Goal: Find specific page/section: Find specific page/section

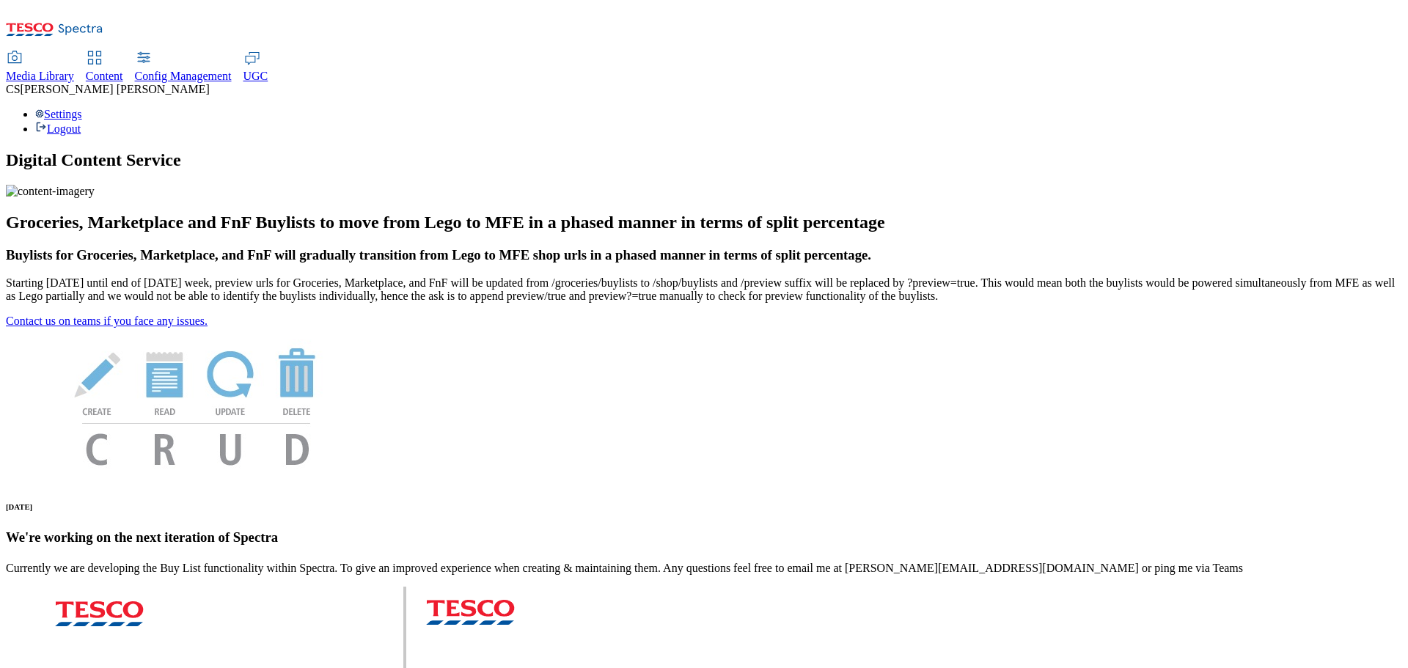
click at [74, 70] on span "Media Library" at bounding box center [40, 76] width 68 height 12
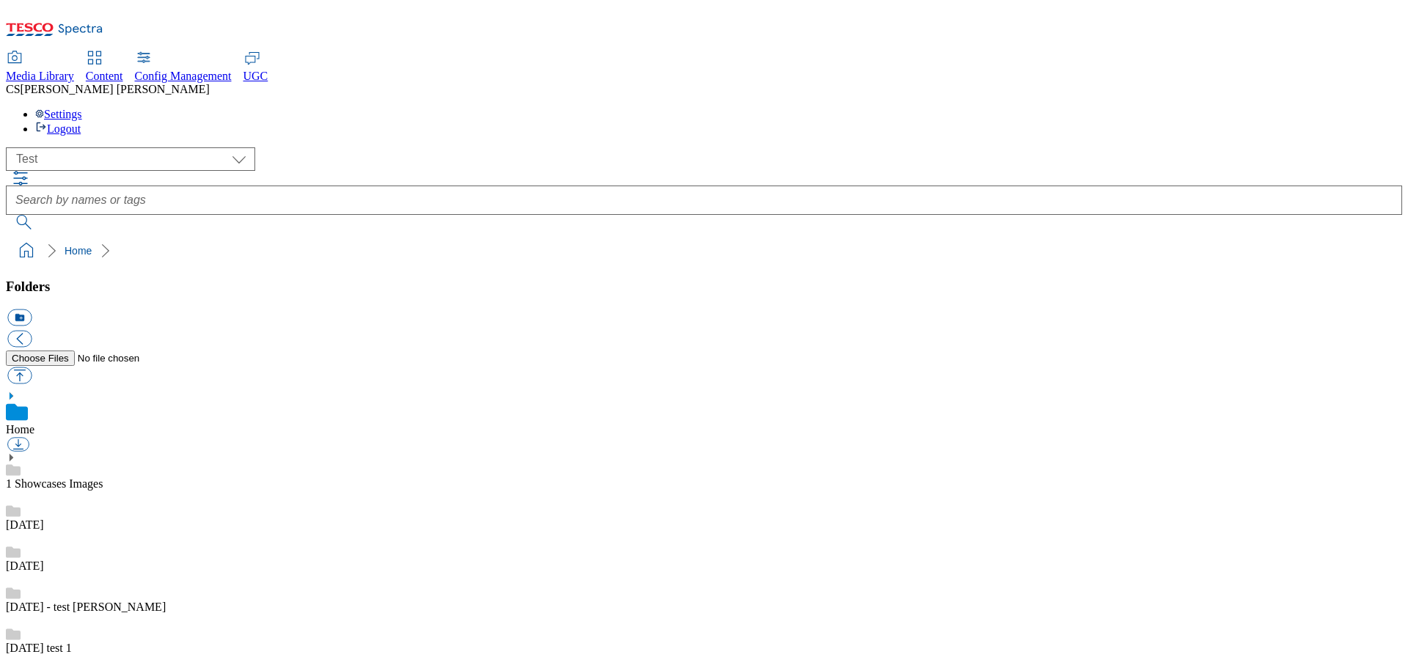
click at [16, 391] on icon at bounding box center [11, 396] width 10 height 10
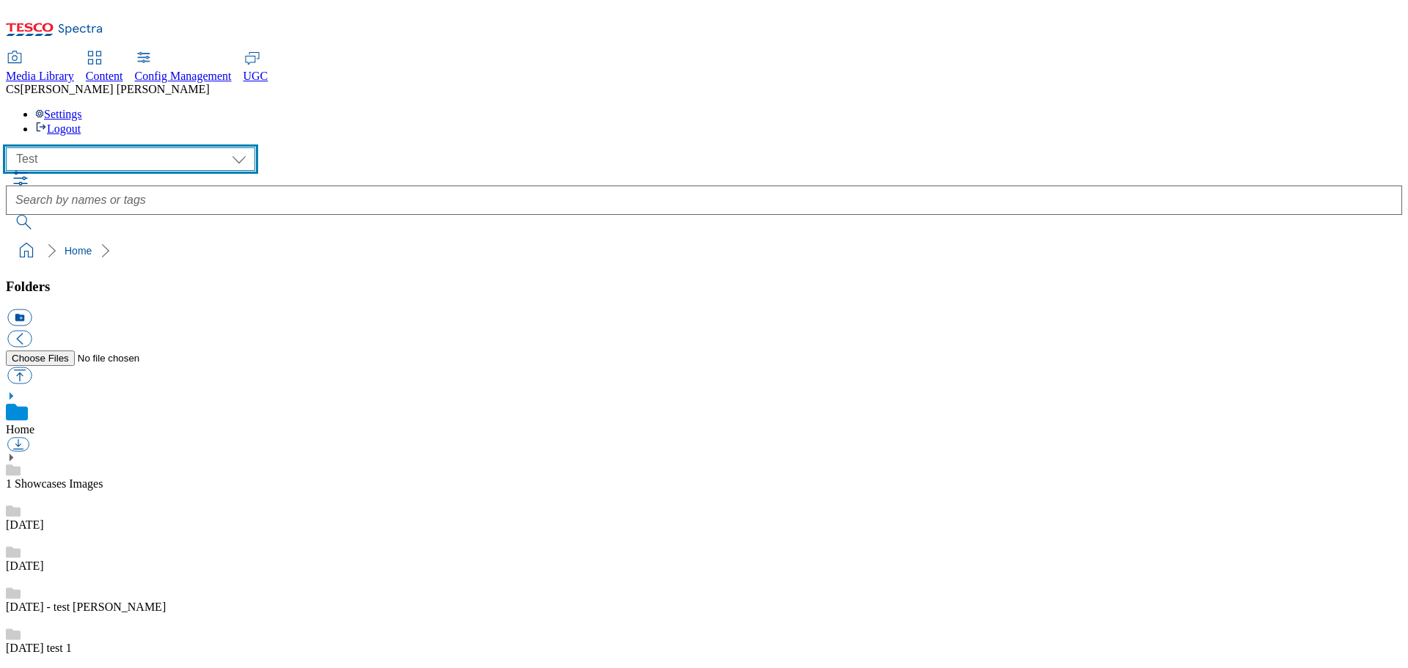
click at [174, 147] on select "All all CE Clubcard Boost UK Clubcard Marketing Clubcard ROI clubcard-boost-uk …" at bounding box center [130, 158] width 249 height 23
click at [10, 147] on select "All all CE Clubcard Boost UK Clubcard Marketing Clubcard ROI clubcard-boost-uk …" at bounding box center [130, 158] width 249 height 23
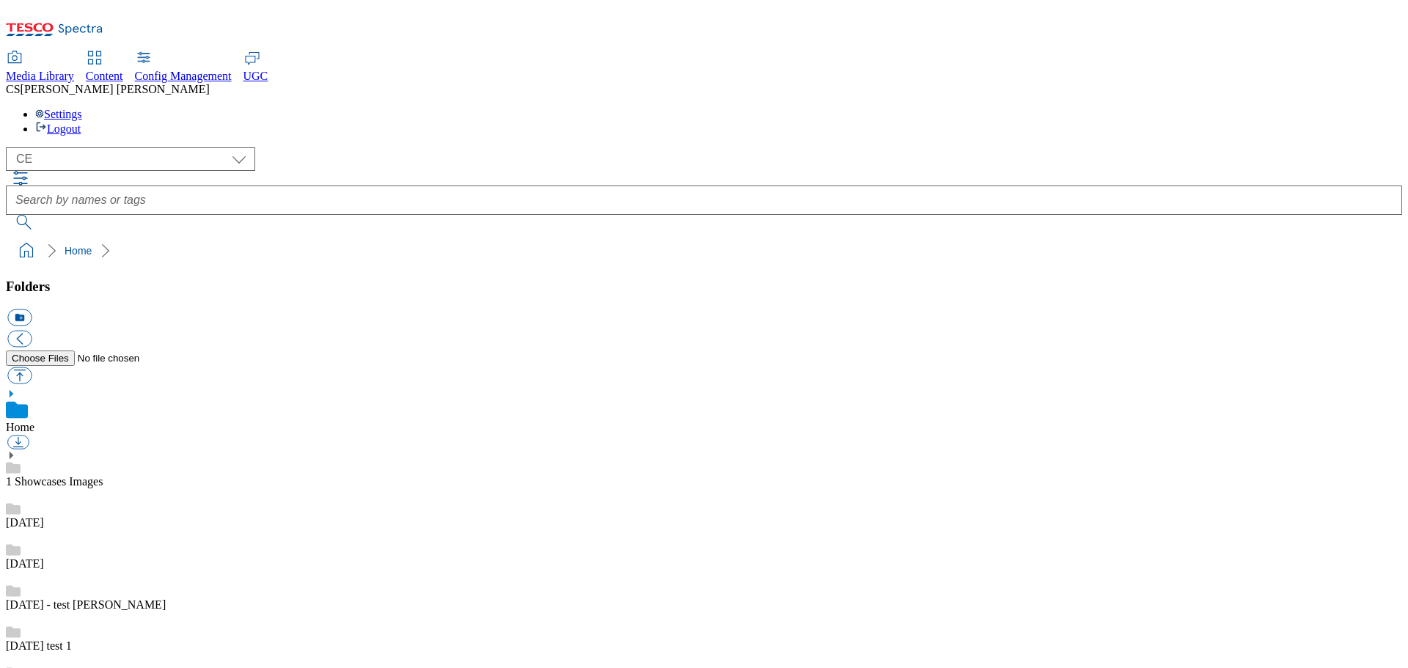
click at [16, 389] on icon at bounding box center [11, 394] width 10 height 10
click at [13, 390] on use at bounding box center [12, 393] width 4 height 7
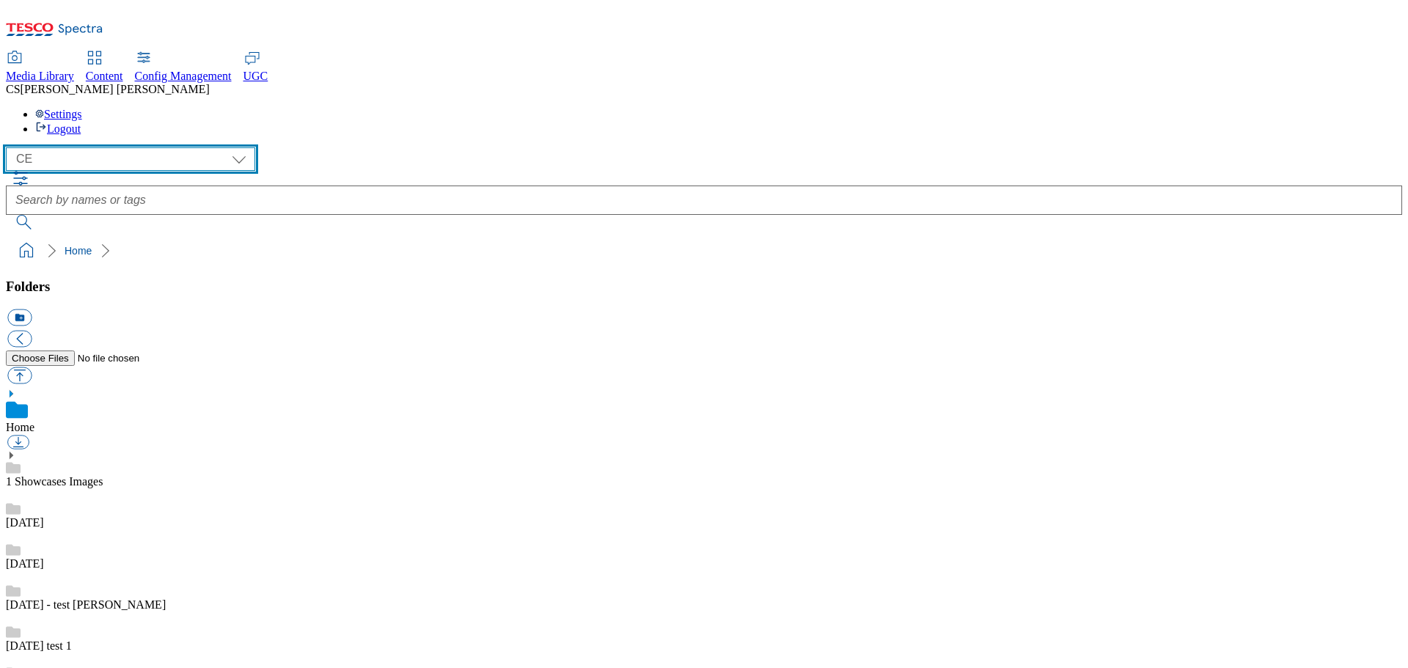
click at [168, 147] on select "All all CE Clubcard Boost UK Clubcard Marketing Clubcard ROI clubcard-boost-uk …" at bounding box center [130, 158] width 249 height 23
click at [166, 147] on select "All all CE Clubcard Boost UK Clubcard Marketing Clubcard ROI clubcard-boost-uk …" at bounding box center [130, 158] width 249 height 23
click at [10, 147] on select "All all CE Clubcard Boost UK Clubcard Marketing Clubcard ROI clubcard-boost-uk …" at bounding box center [130, 158] width 249 height 23
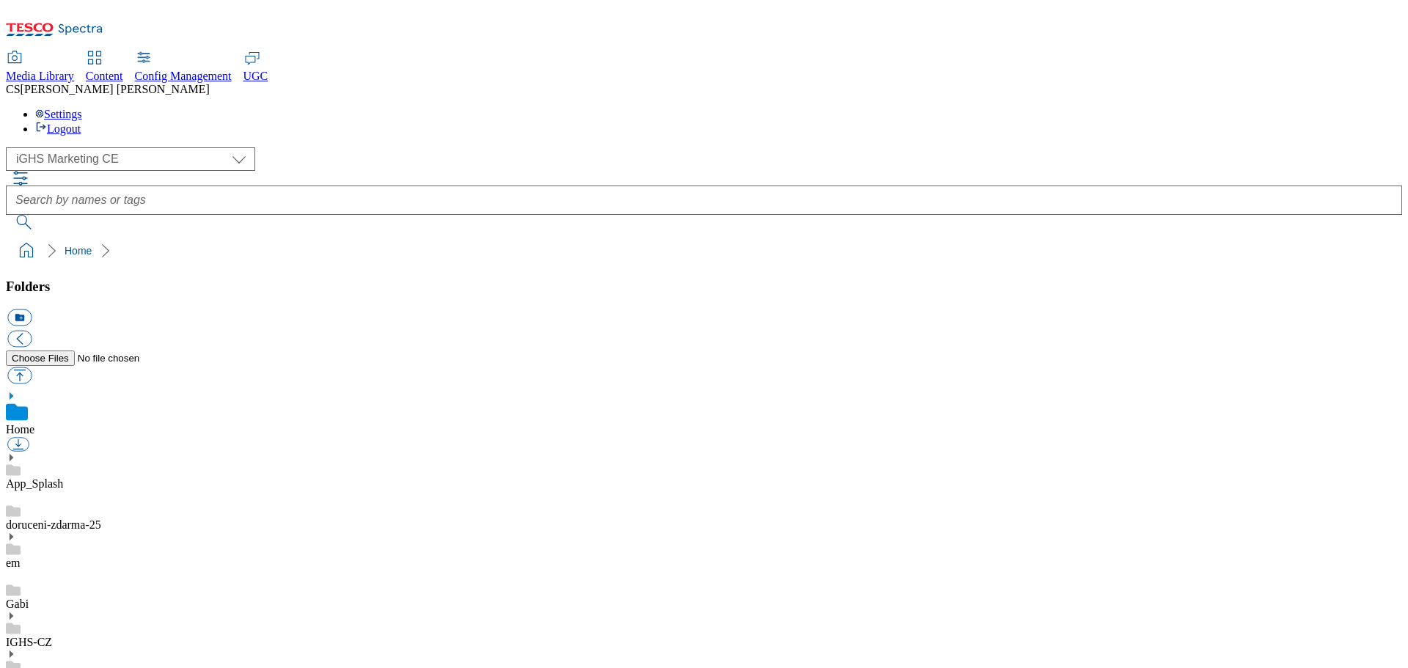
drag, startPoint x: 261, startPoint y: 210, endPoint x: 246, endPoint y: 231, distance: 25.8
click at [29, 438] on button "button" at bounding box center [18, 445] width 22 height 14
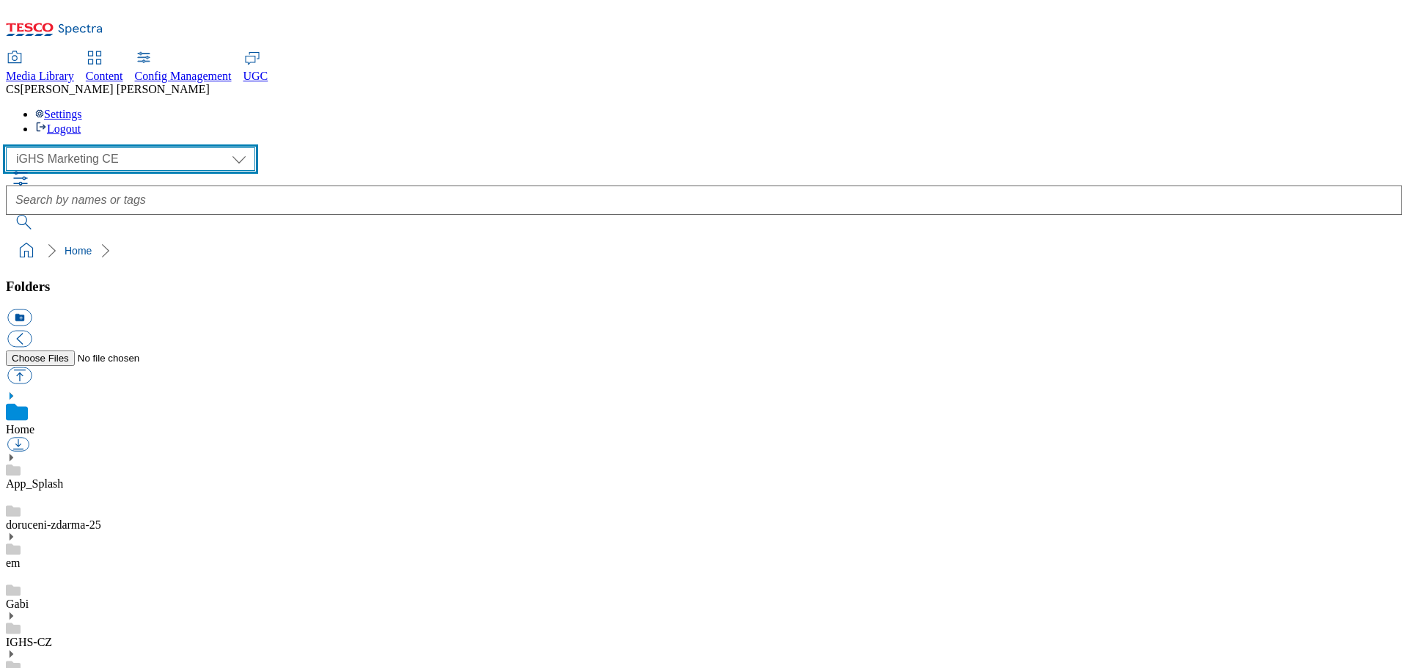
click at [120, 147] on select "All all CE Clubcard Boost UK Clubcard Marketing Clubcard ROI clubcard-boost-uk …" at bounding box center [130, 158] width 249 height 23
select select "CE"
click at [10, 147] on select "All all CE Clubcard Boost UK Clubcard Marketing Clubcard ROI clubcard-boost-uk …" at bounding box center [130, 158] width 249 height 23
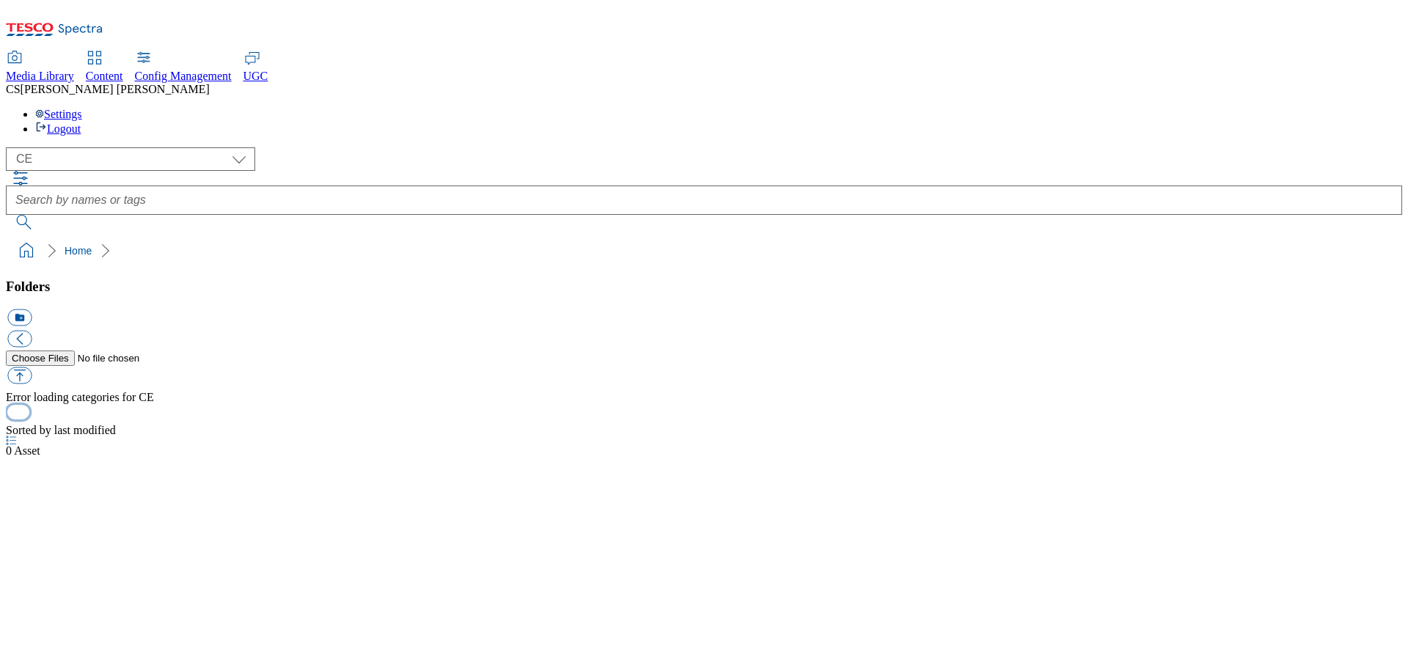
click at [29, 419] on button "button" at bounding box center [18, 413] width 22 height 14
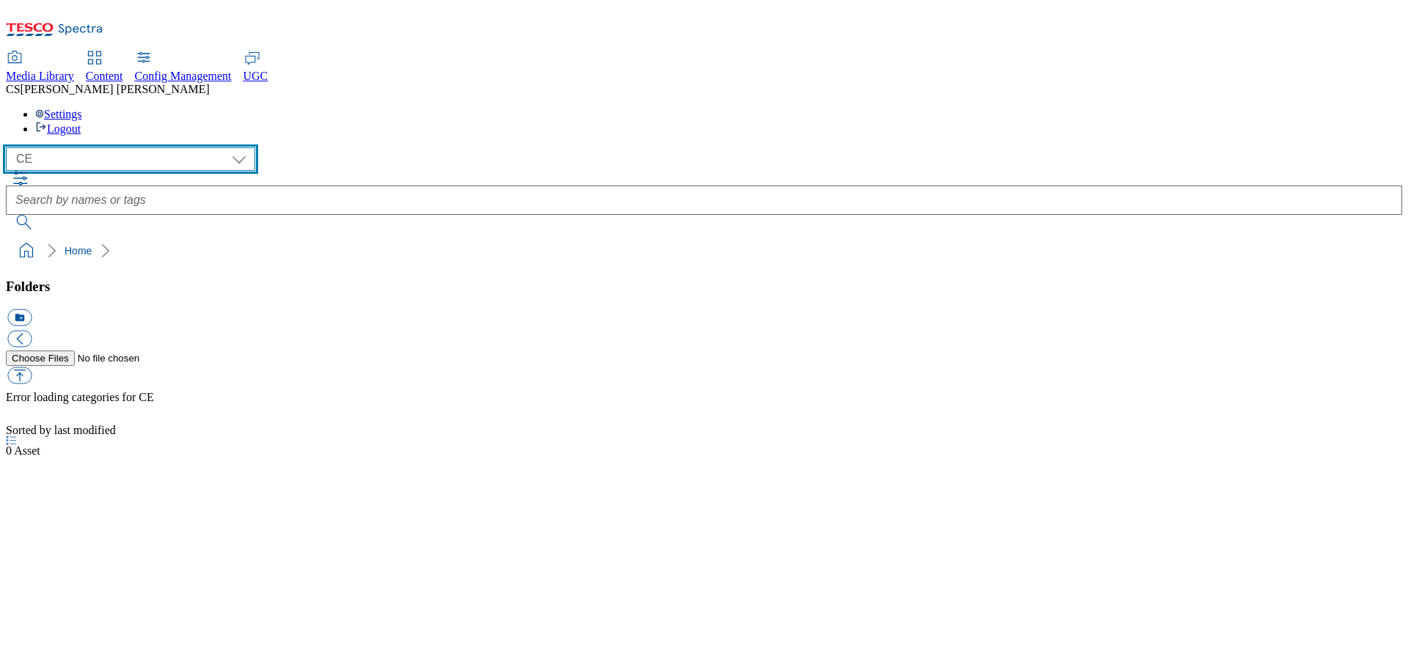
click at [168, 147] on select "All all CE Clubcard Boost UK Clubcard Marketing Clubcard ROI clubcard-boost-uk …" at bounding box center [130, 158] width 249 height 23
click at [10, 147] on select "All all CE Clubcard Boost UK Clubcard Marketing Clubcard ROI clubcard-boost-uk …" at bounding box center [130, 158] width 249 height 23
click at [172, 147] on select "All all CE Clubcard Boost UK Clubcard Marketing Clubcard ROI clubcard-boost-uk …" at bounding box center [130, 158] width 249 height 23
click at [10, 147] on select "All all CE Clubcard Boost UK Clubcard Marketing Clubcard ROI clubcard-boost-uk …" at bounding box center [130, 158] width 249 height 23
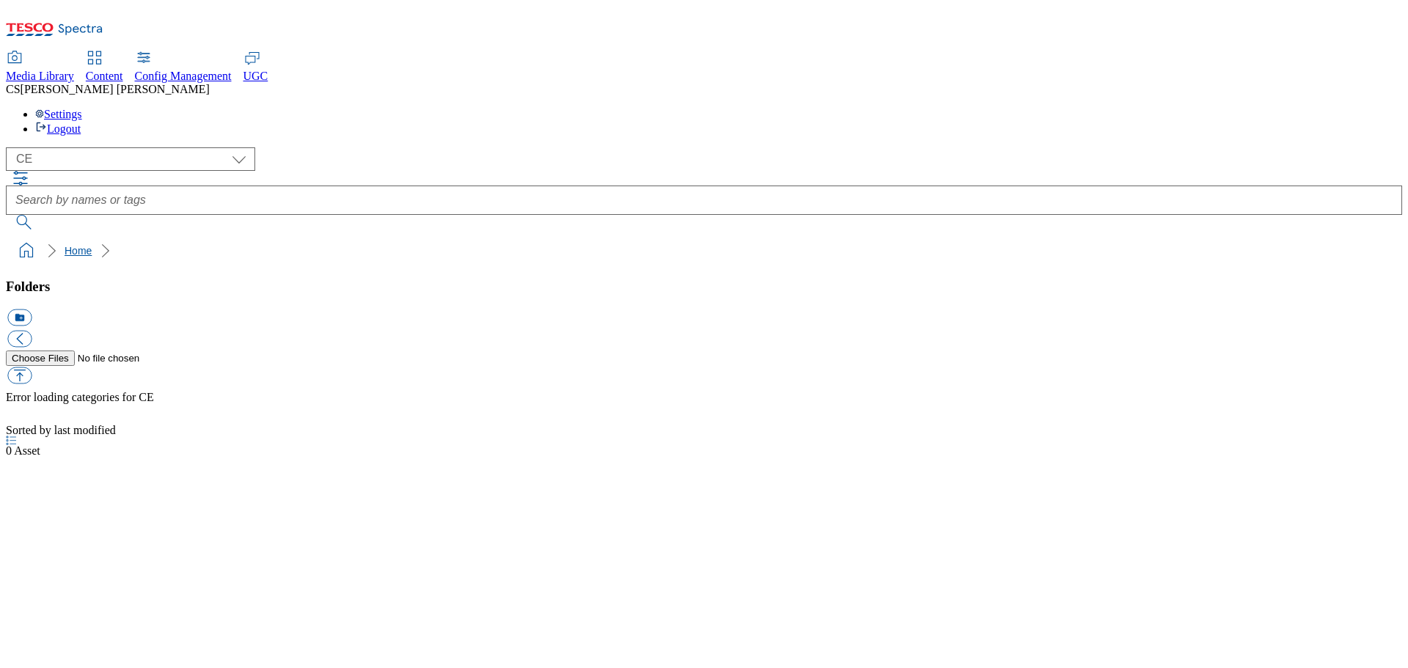
click at [65, 245] on link "Home" at bounding box center [78, 251] width 27 height 12
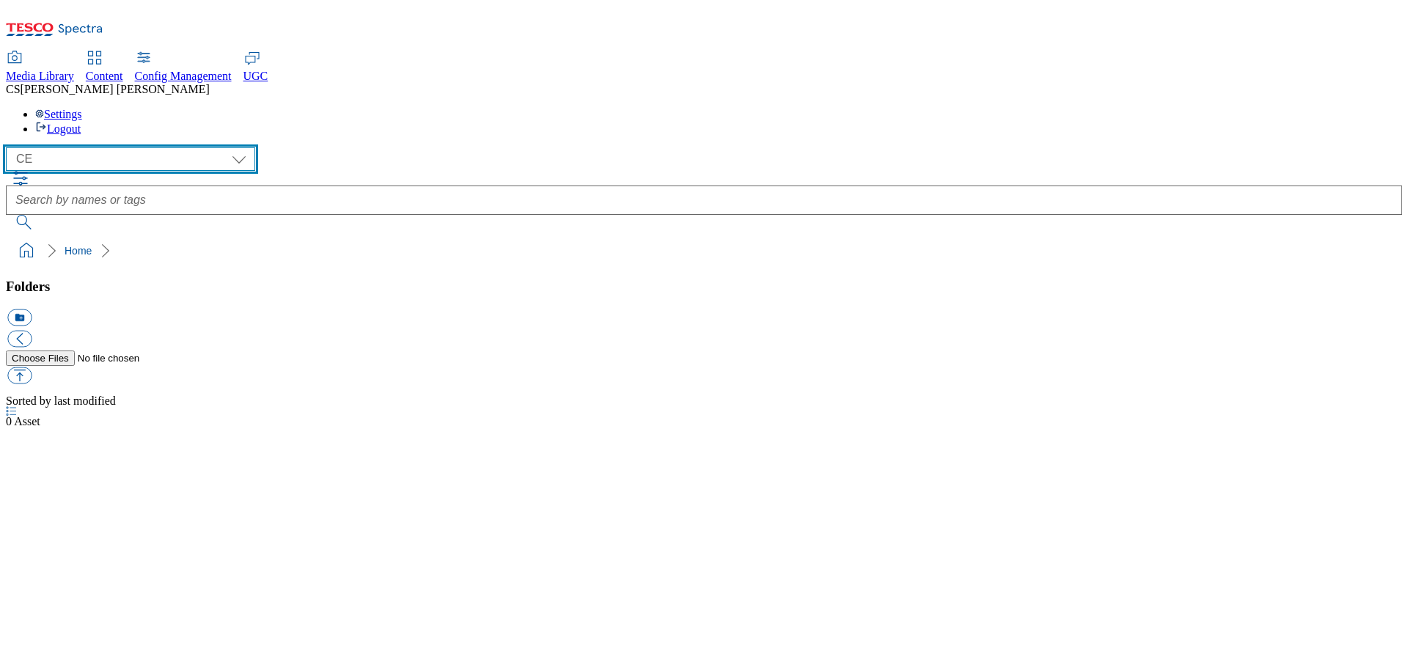
click at [169, 147] on select "All all CE Clubcard Boost UK Clubcard Marketing Clubcard ROI clubcard-boost-uk …" at bounding box center [130, 158] width 249 height 23
click at [10, 147] on select "All all CE Clubcard Boost UK Clubcard Marketing Clubcard ROI clubcard-boost-uk …" at bounding box center [130, 158] width 249 height 23
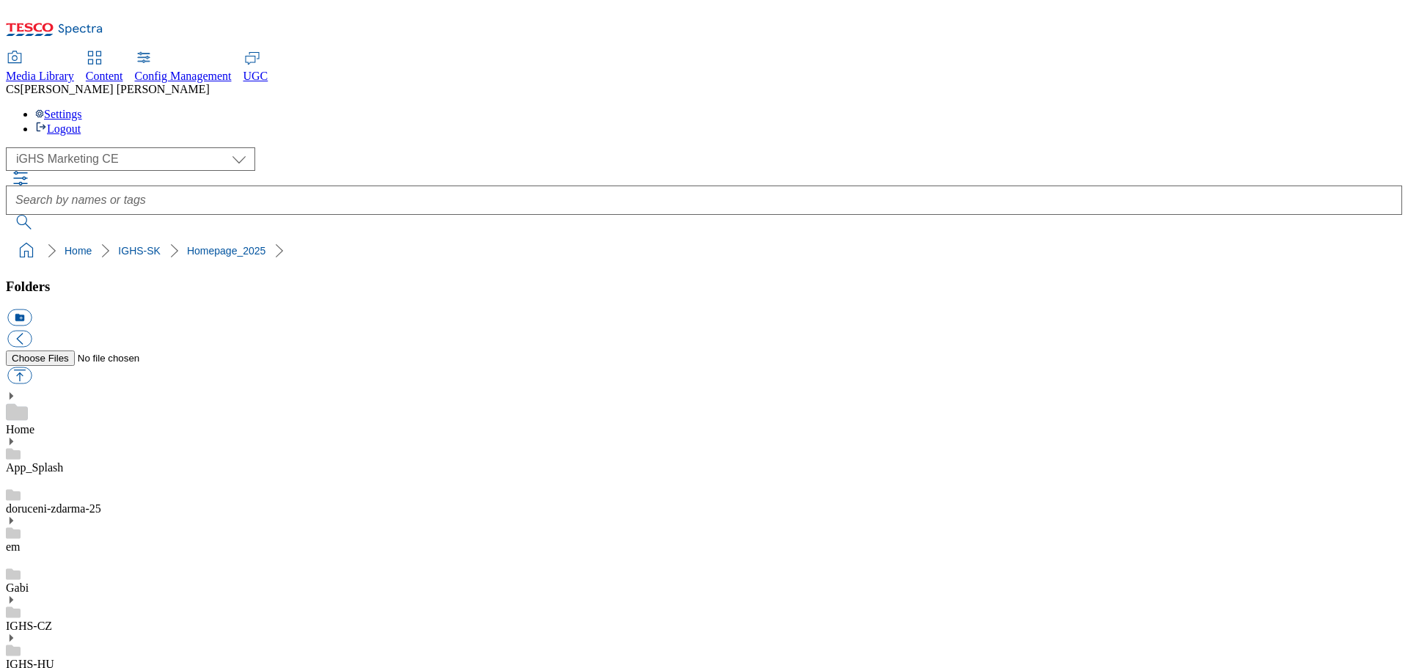
scroll to position [2934, 0]
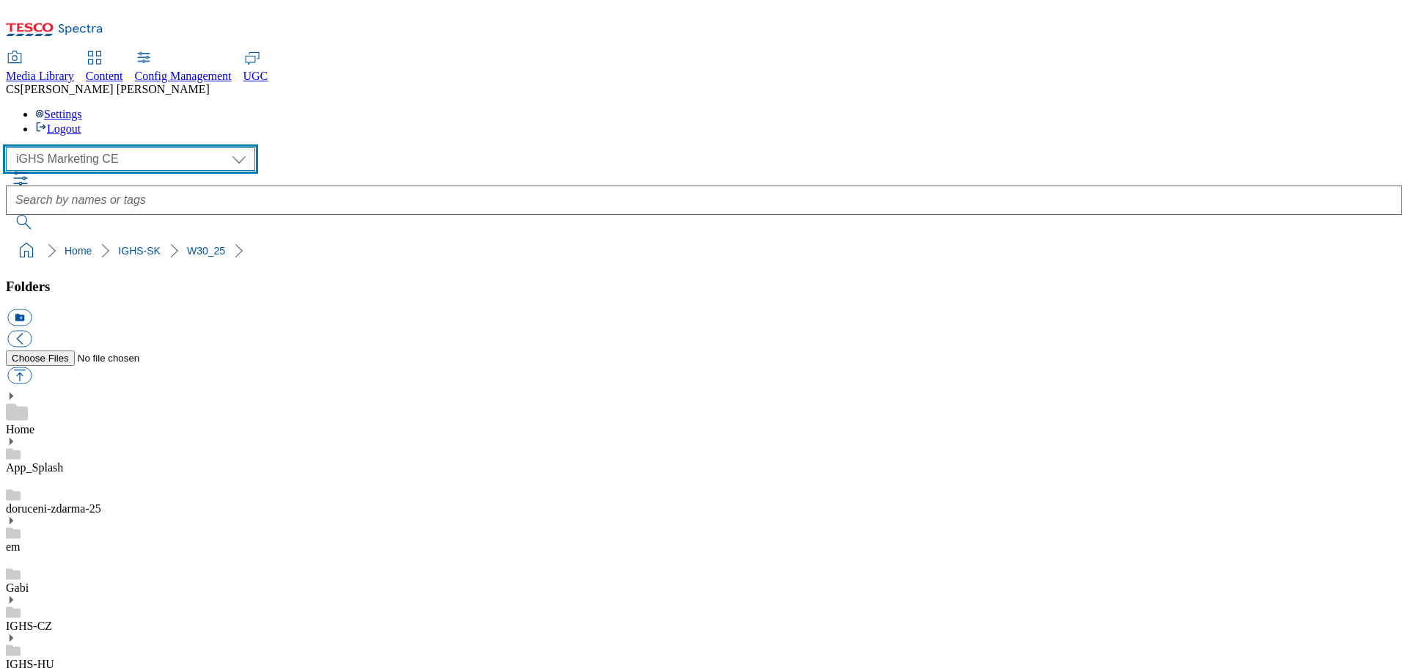
click at [176, 147] on select "All all CE Clubcard Boost UK Clubcard Marketing Clubcard ROI clubcard-boost-uk …" at bounding box center [130, 158] width 249 height 23
click at [10, 147] on select "All all CE Clubcard Boost UK Clubcard Marketing Clubcard ROI clubcard-boost-uk …" at bounding box center [130, 158] width 249 height 23
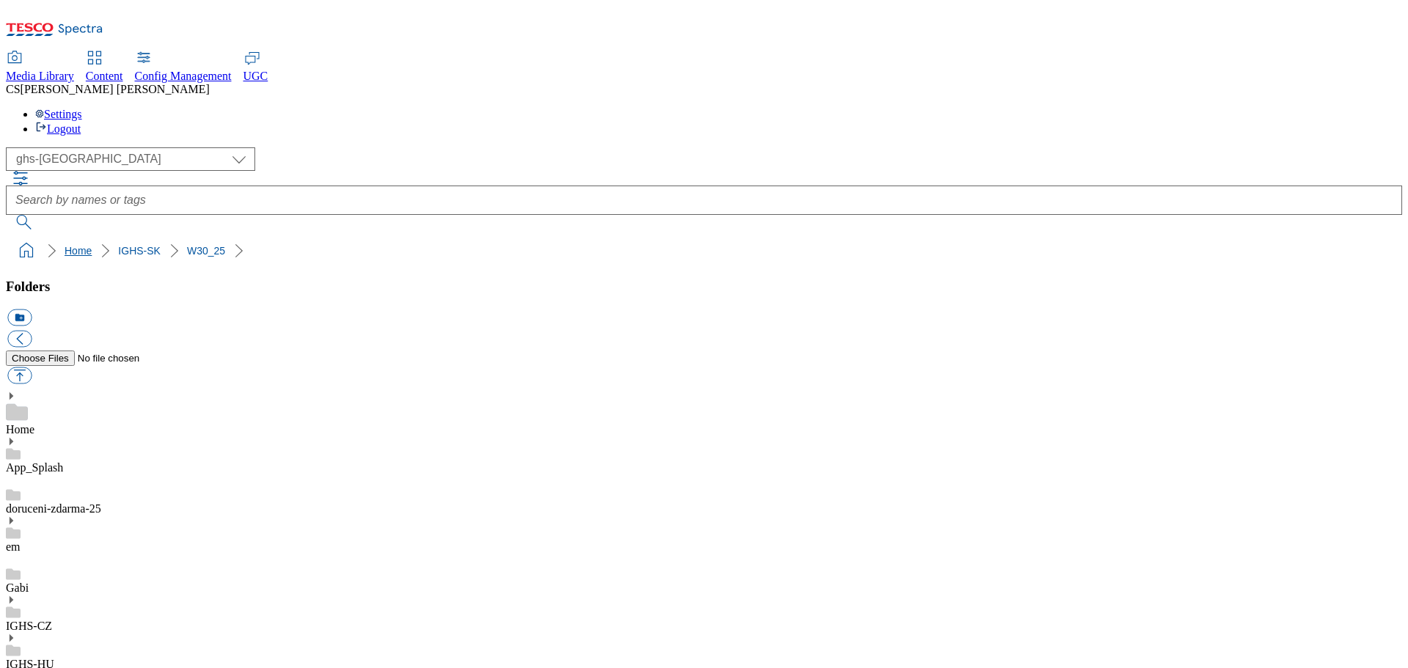
click at [65, 245] on link "Home" at bounding box center [78, 251] width 27 height 12
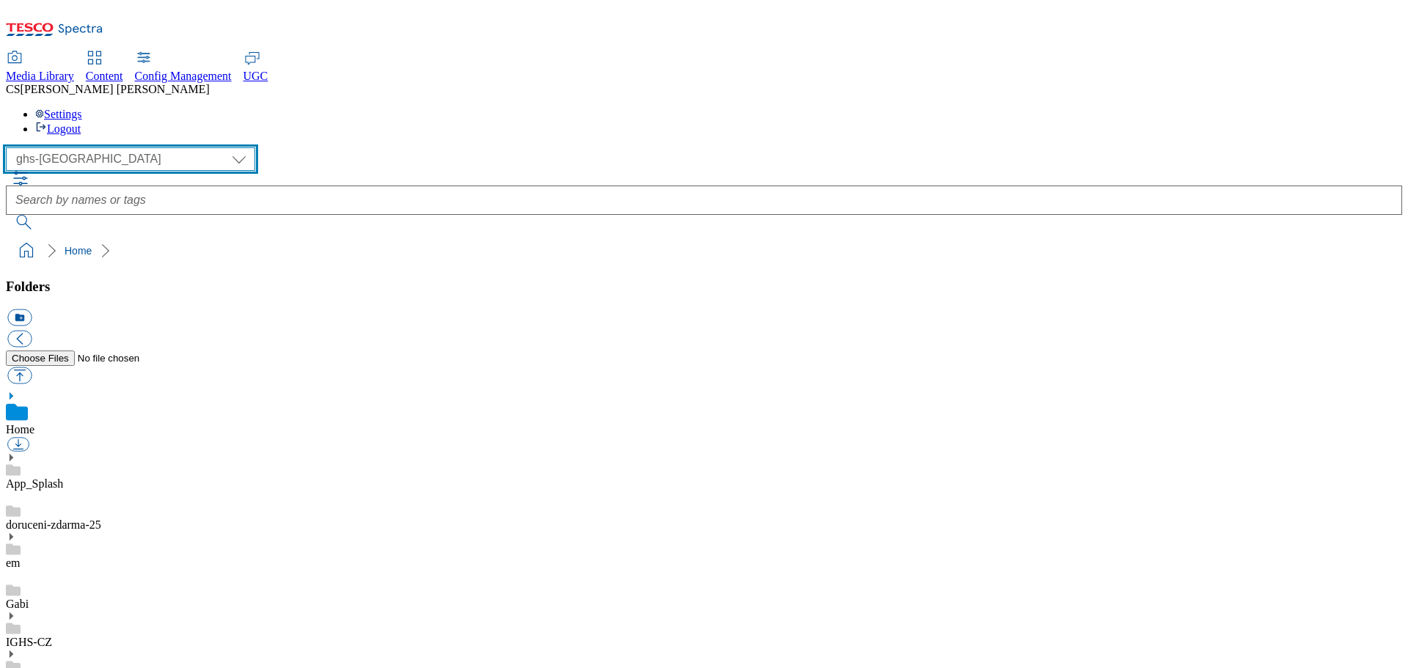
click at [164, 147] on select "All all CE Clubcard Boost UK Clubcard Marketing Clubcard ROI clubcard-boost-uk …" at bounding box center [130, 158] width 249 height 23
select select "flare-ghs-mktg"
click at [10, 147] on select "All all CE Clubcard Boost UK Clubcard Marketing Clubcard ROI clubcard-boost-uk …" at bounding box center [130, 158] width 249 height 23
